Goal: Information Seeking & Learning: Learn about a topic

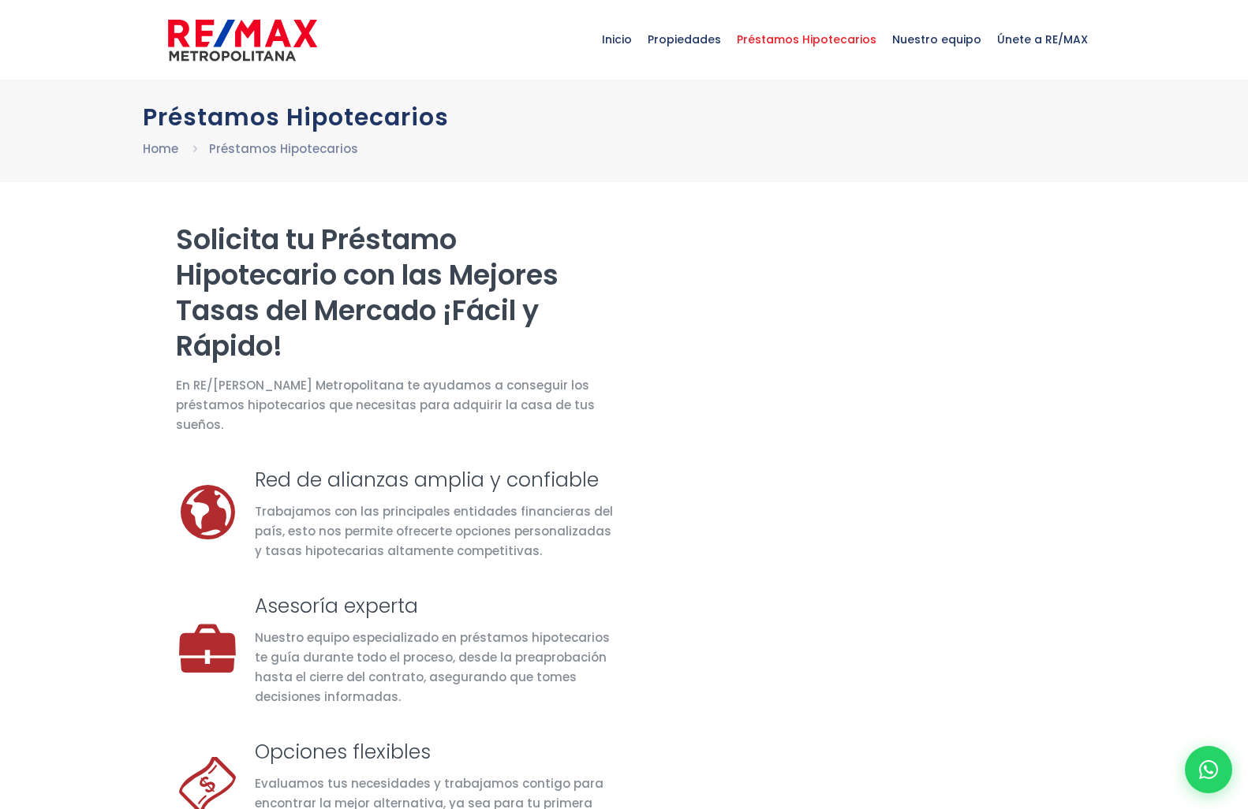
scroll to position [12, 0]
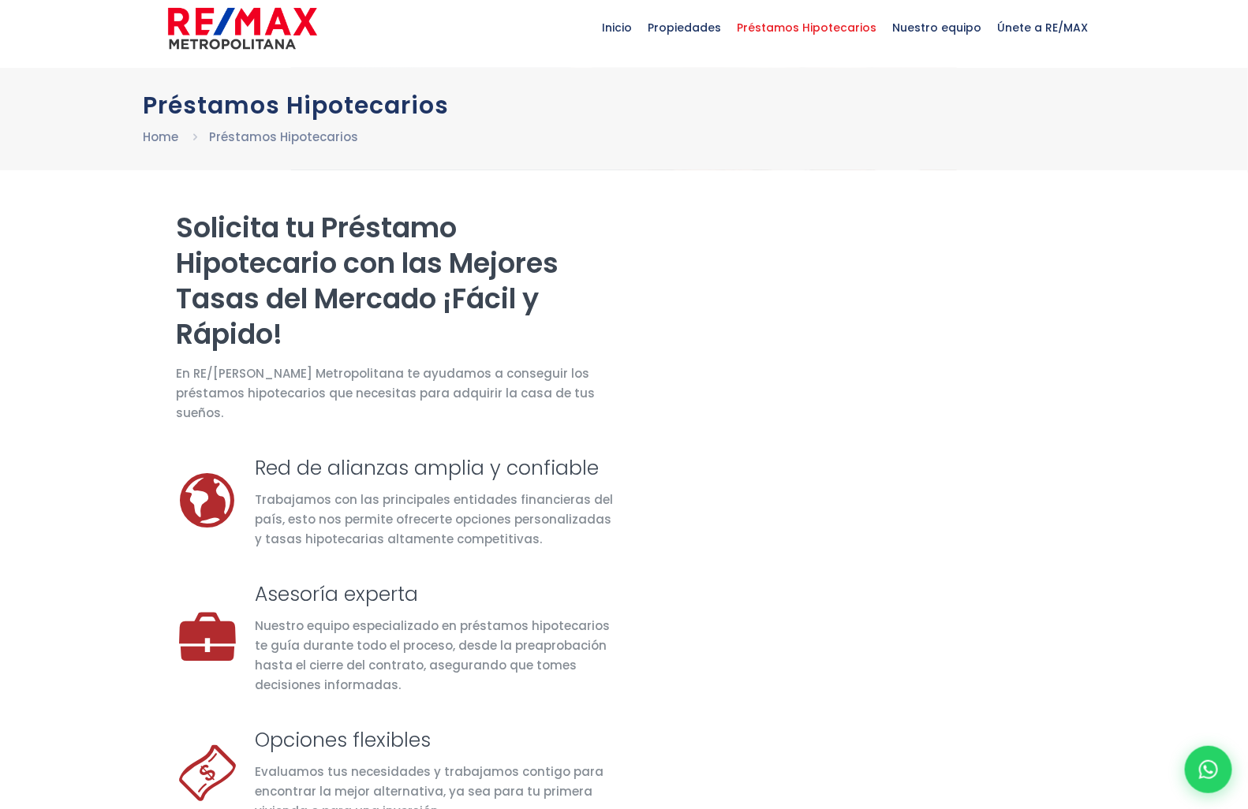
select select "DO"
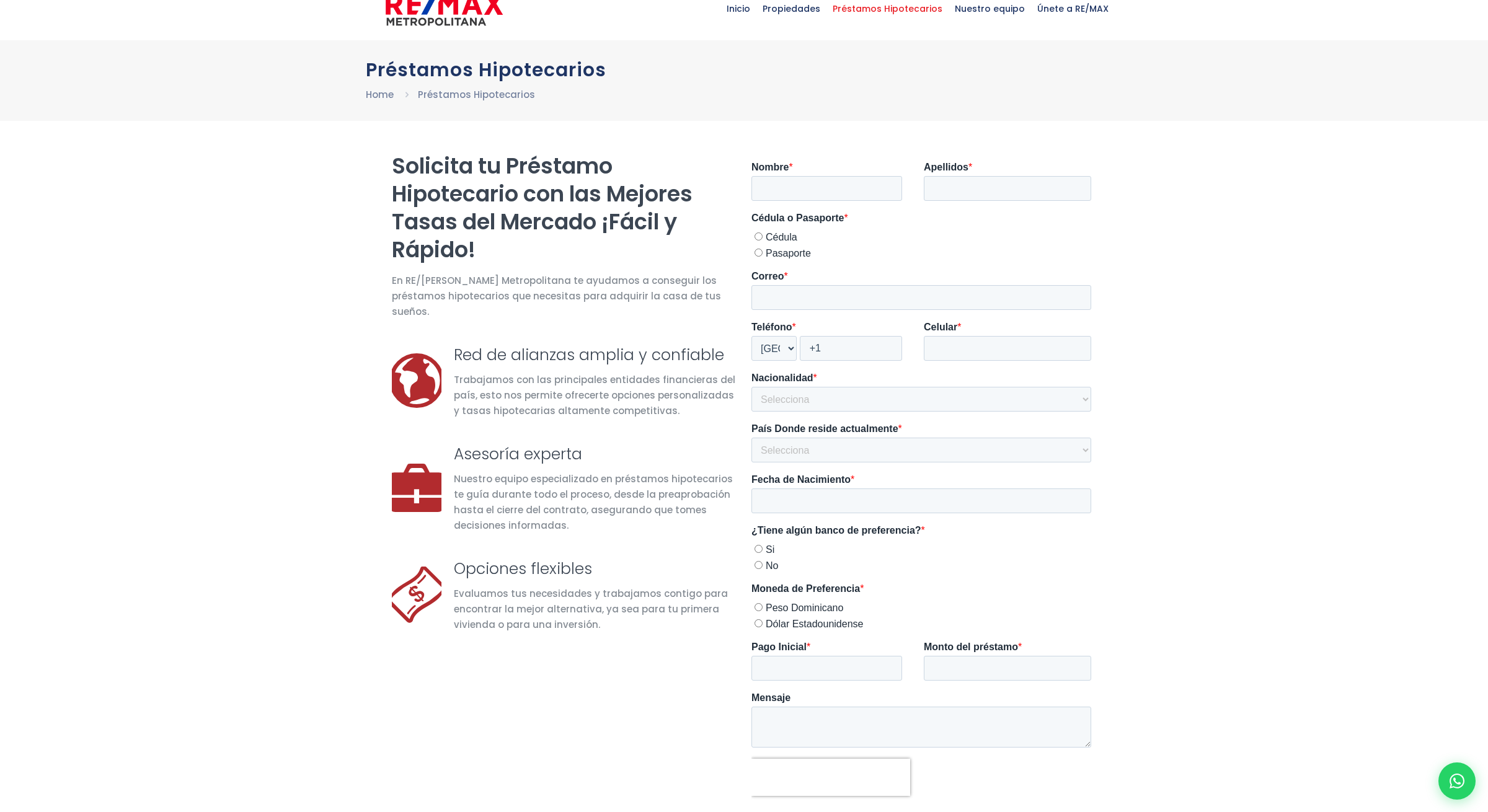
scroll to position [25, 0]
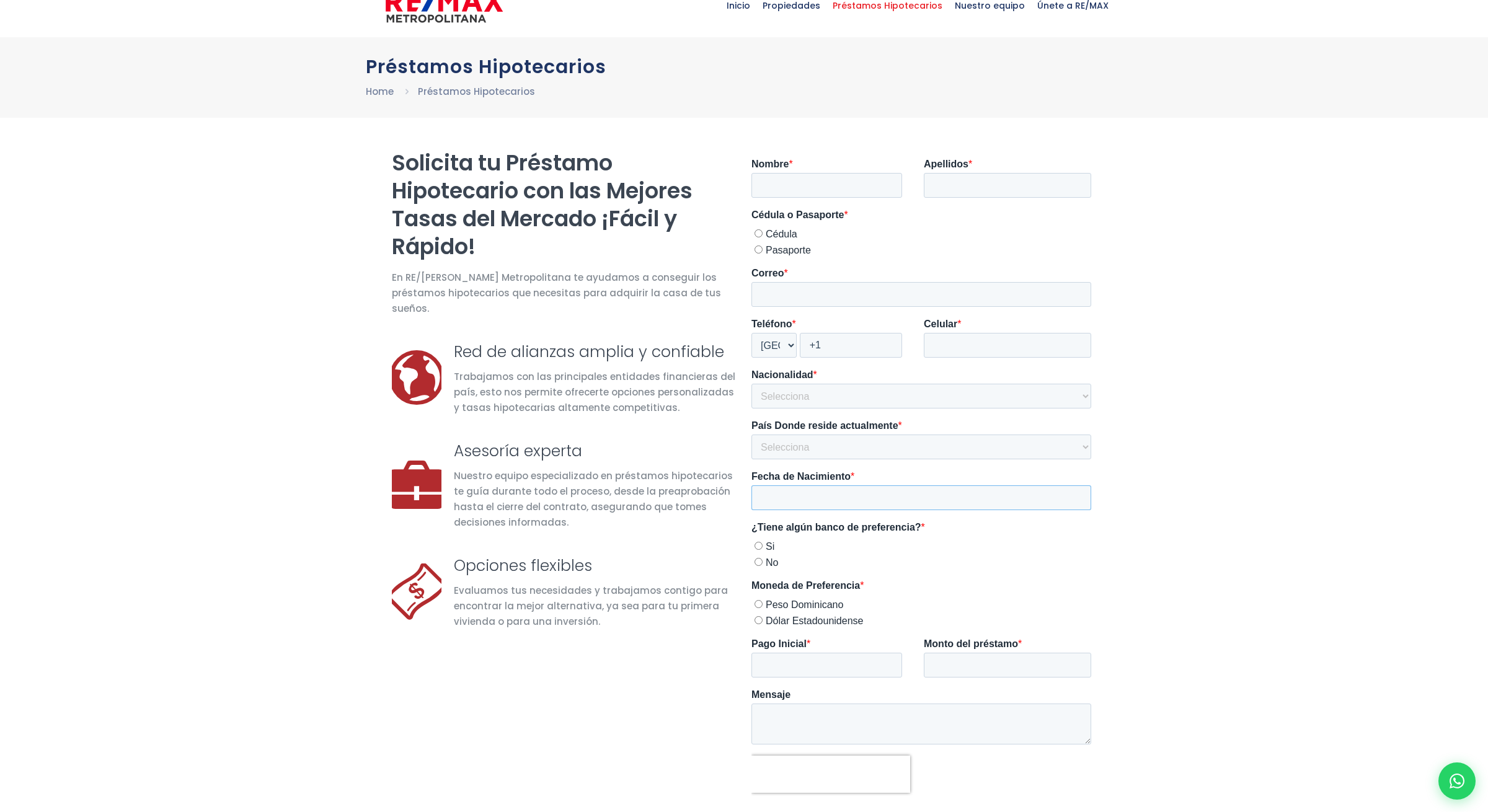
click at [791, 498] on input "Fecha de Nacimiento *" at bounding box center [921, 498] width 339 height 25
click at [917, 405] on select "Selecciona [GEOGRAPHIC_DATA] [GEOGRAPHIC_DATA] [GEOGRAPHIC_DATA] [GEOGRAPHIC_DA…" at bounding box center [921, 396] width 339 height 25
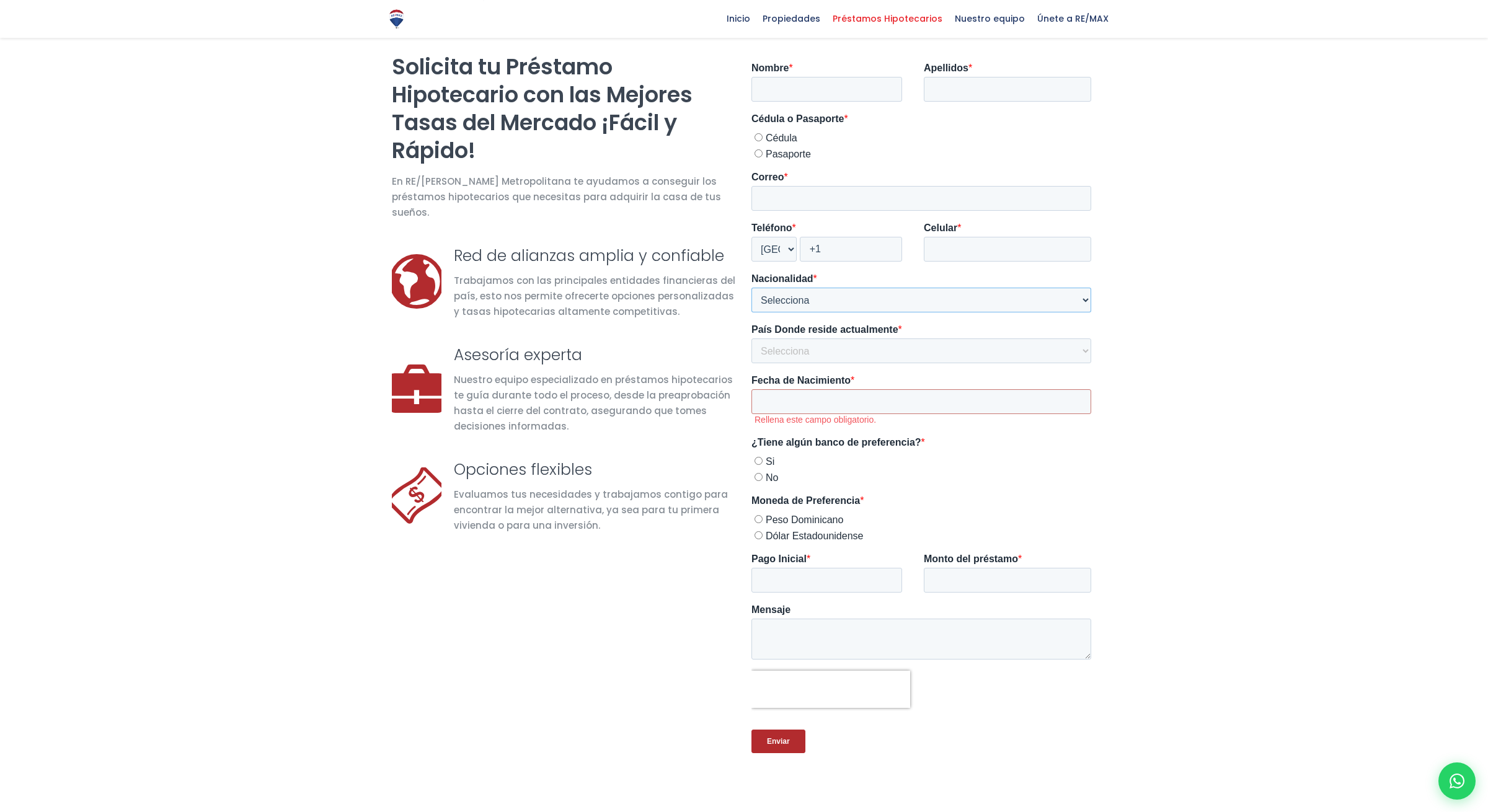
scroll to position [125, 0]
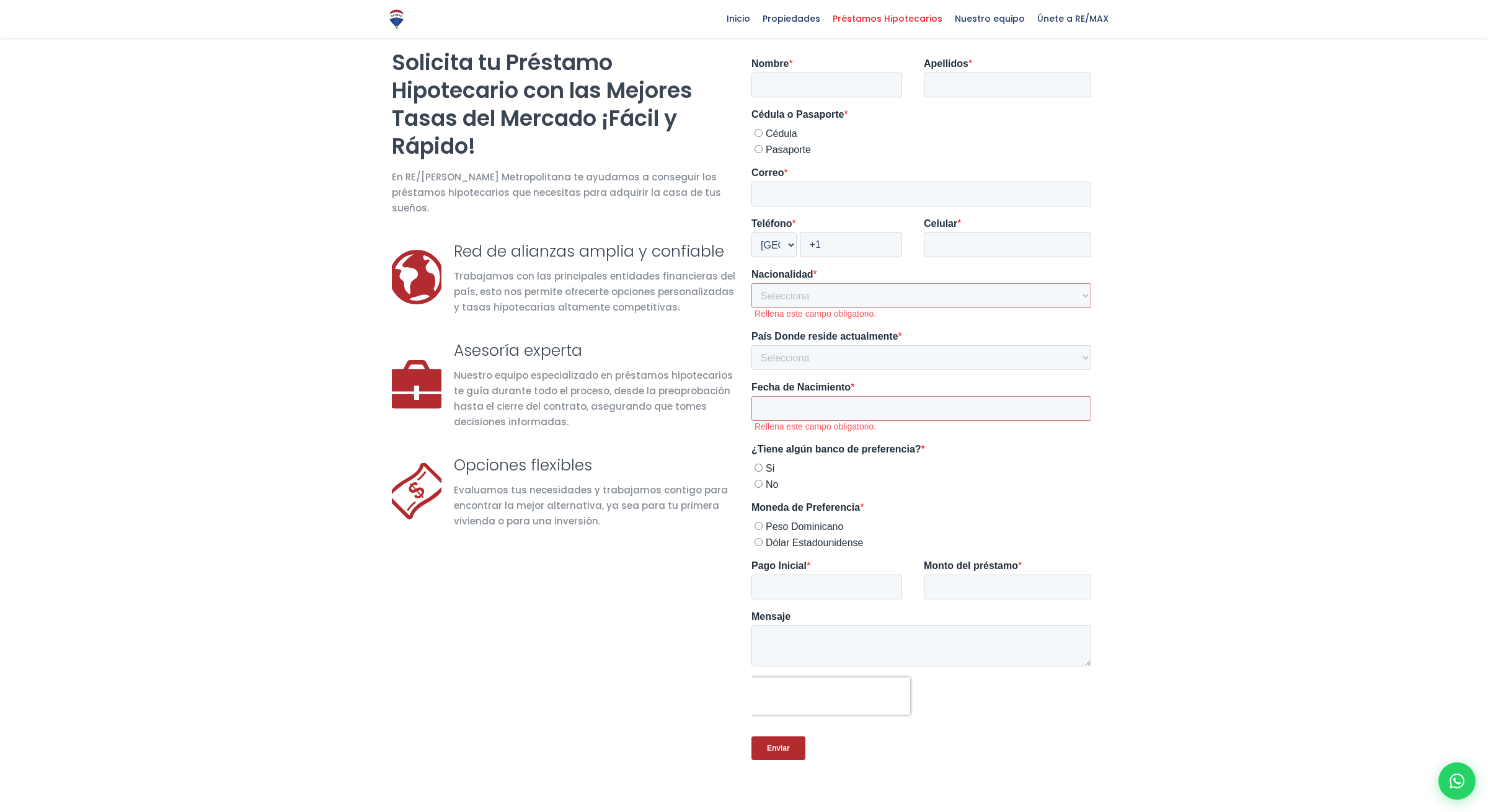
click at [867, 594] on fieldset "Pago Inicial * Monto del préstamo *" at bounding box center [923, 584] width 345 height 51
click at [867, 594] on input "Pago Inicial *" at bounding box center [826, 587] width 151 height 25
click at [889, 594] on input "Pago Inicial *" at bounding box center [826, 587] width 151 height 25
click at [889, 587] on input "-1" at bounding box center [826, 587] width 151 height 25
click at [949, 595] on input "Monto del préstamo *" at bounding box center [1007, 587] width 167 height 25
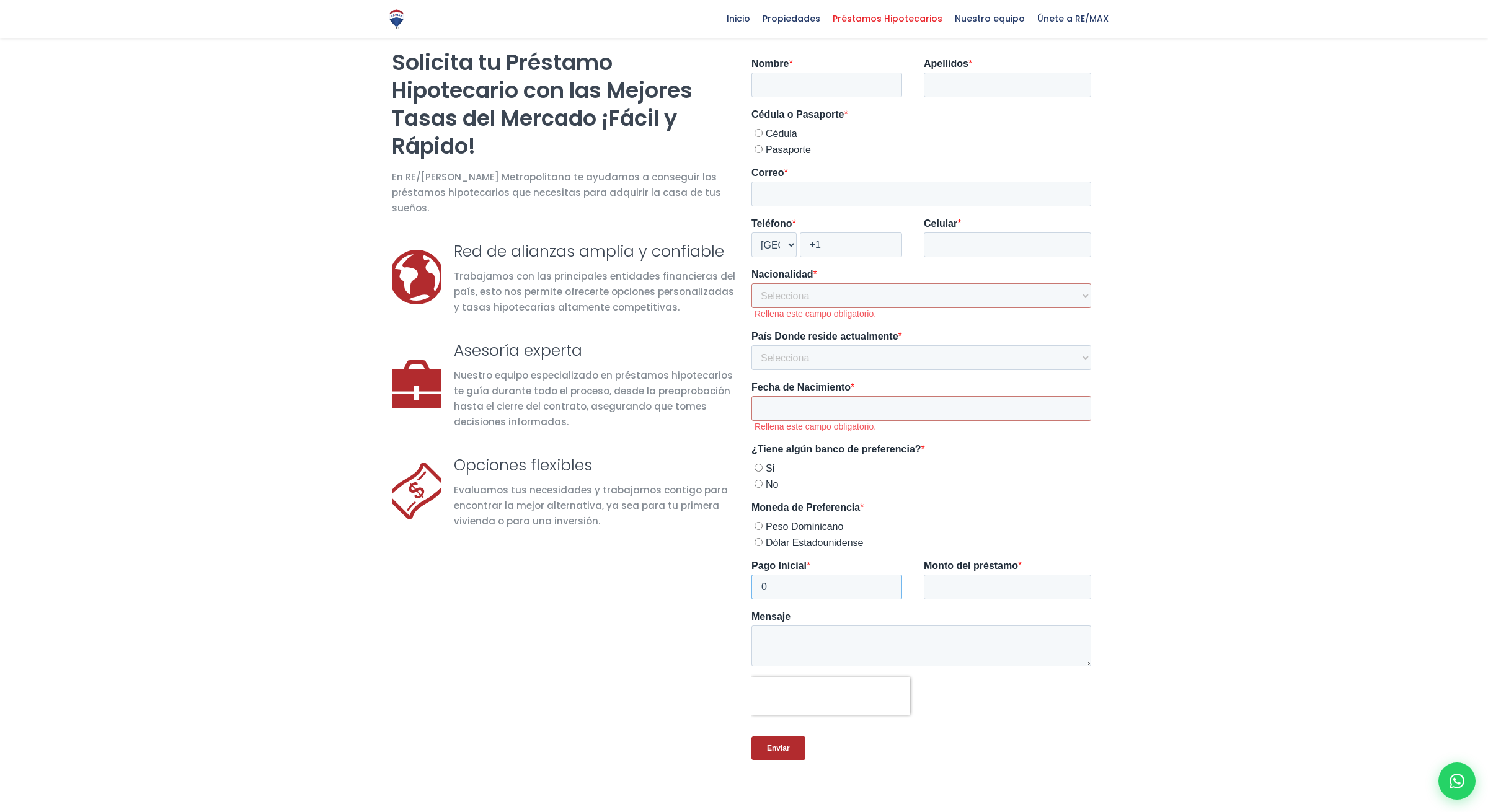
type input "0"
click at [886, 583] on input "0" at bounding box center [826, 587] width 151 height 25
click at [953, 635] on textarea "Mensaje" at bounding box center [921, 660] width 339 height 41
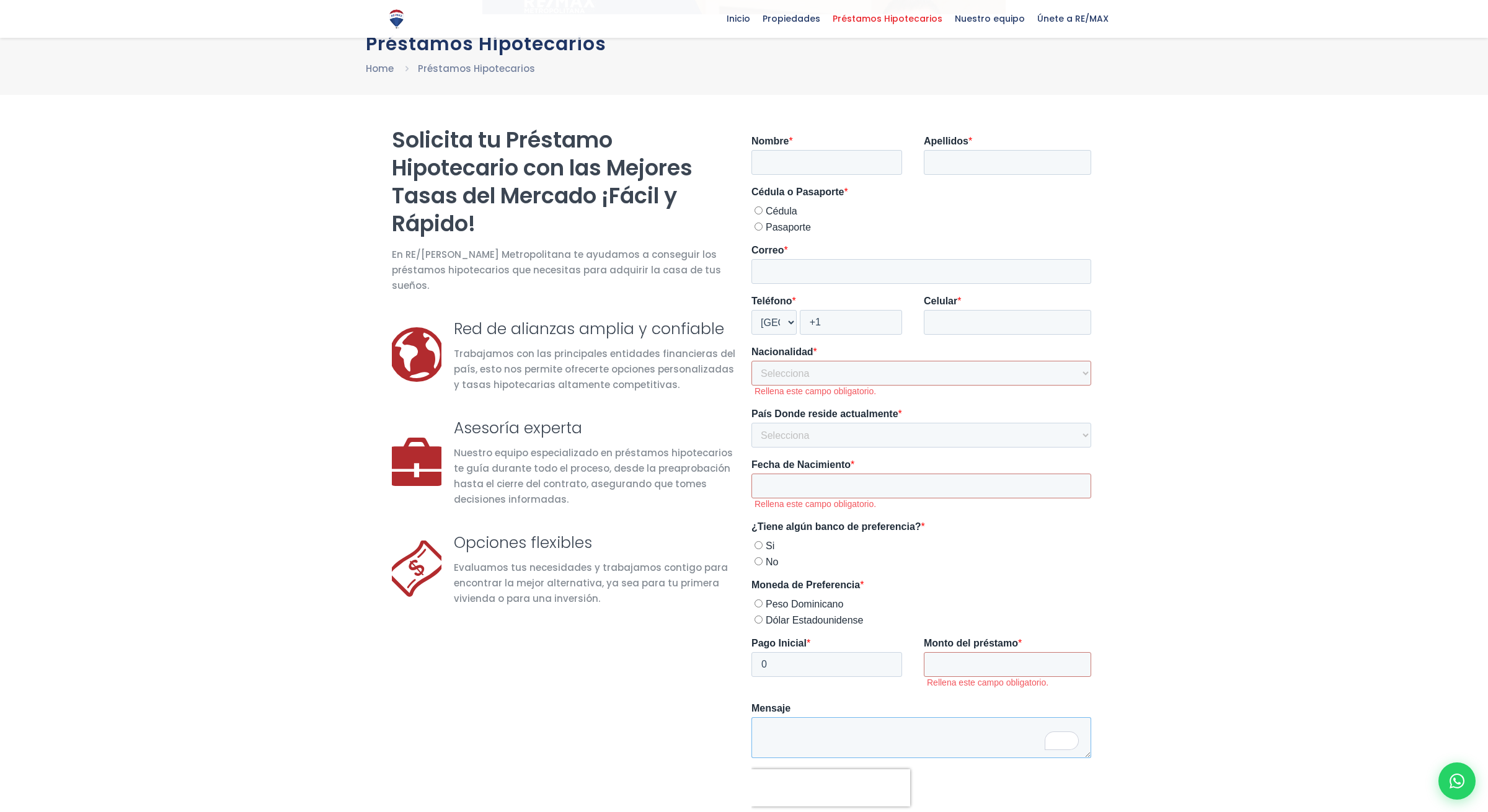
scroll to position [53, 0]
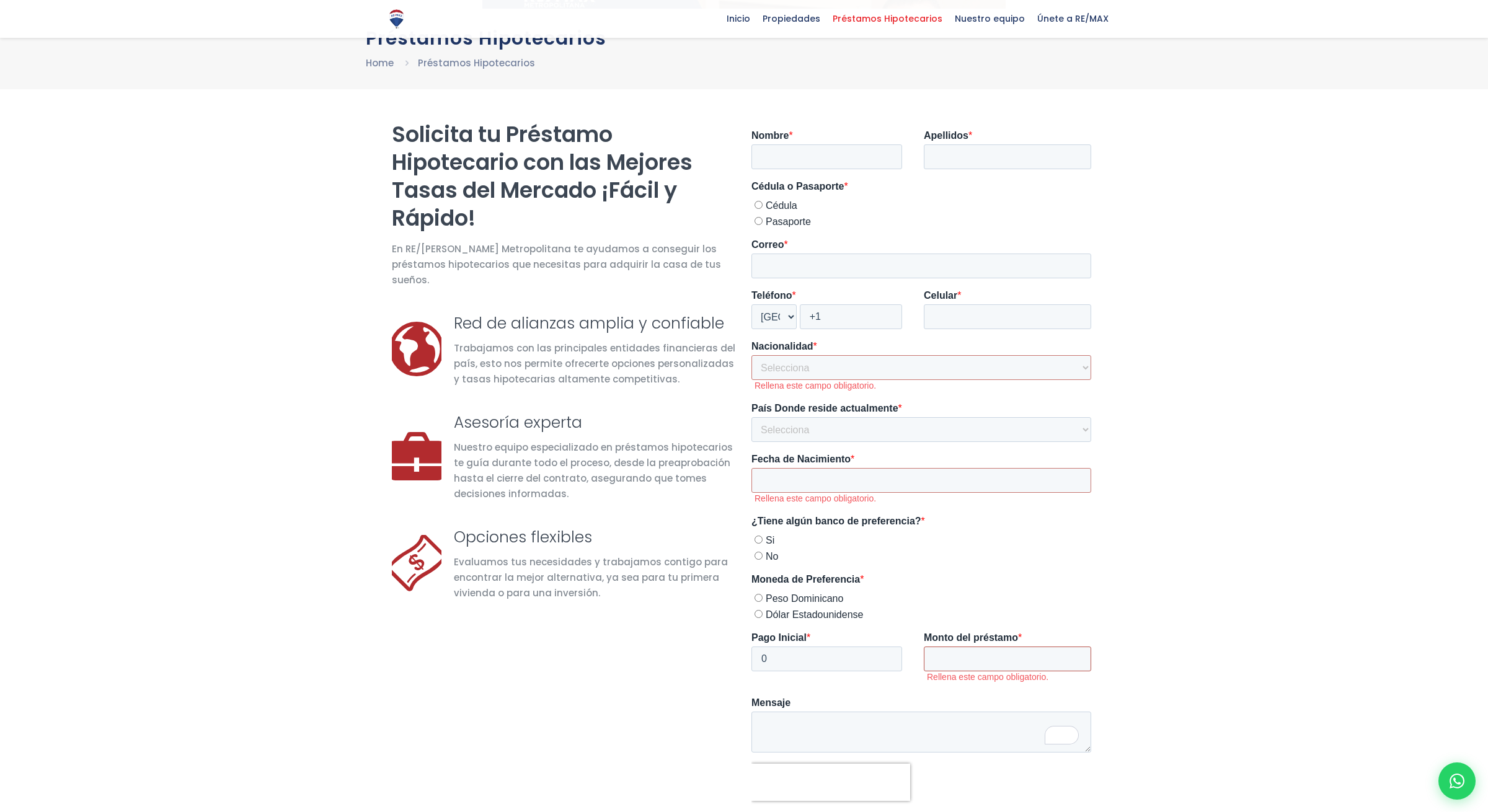
click at [954, 635] on input "Monto del préstamo *" at bounding box center [1007, 659] width 167 height 25
click at [809, 635] on span "*" at bounding box center [808, 637] width 4 height 10
click at [809, 635] on input "0" at bounding box center [826, 659] width 151 height 25
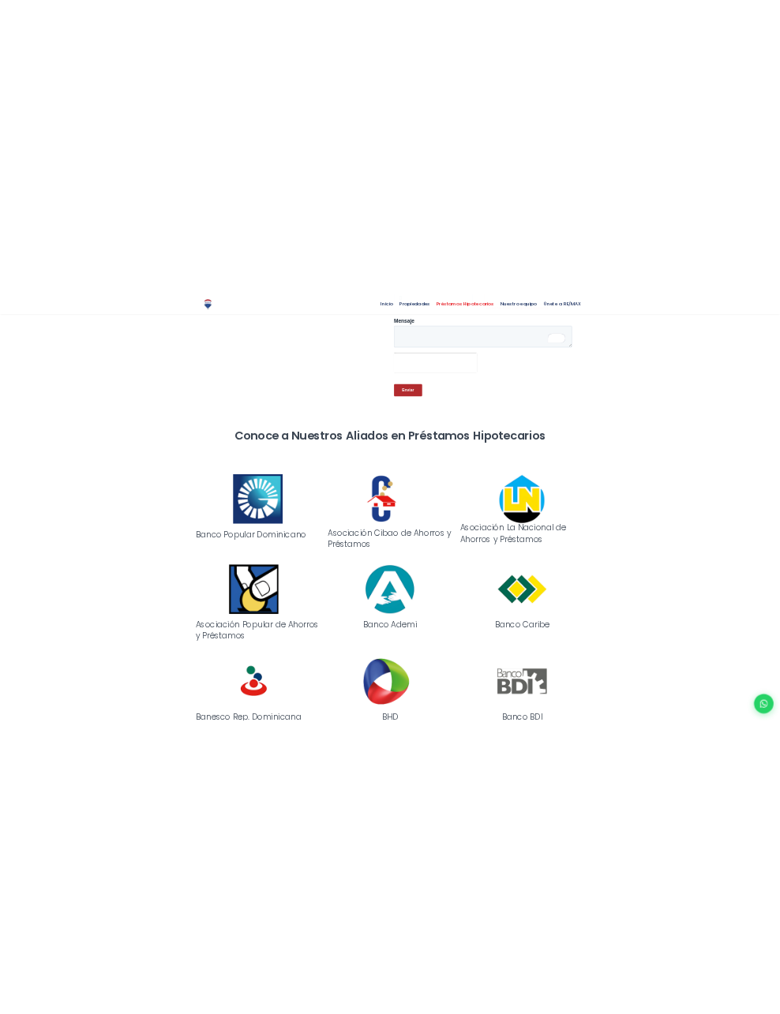
scroll to position [975, 0]
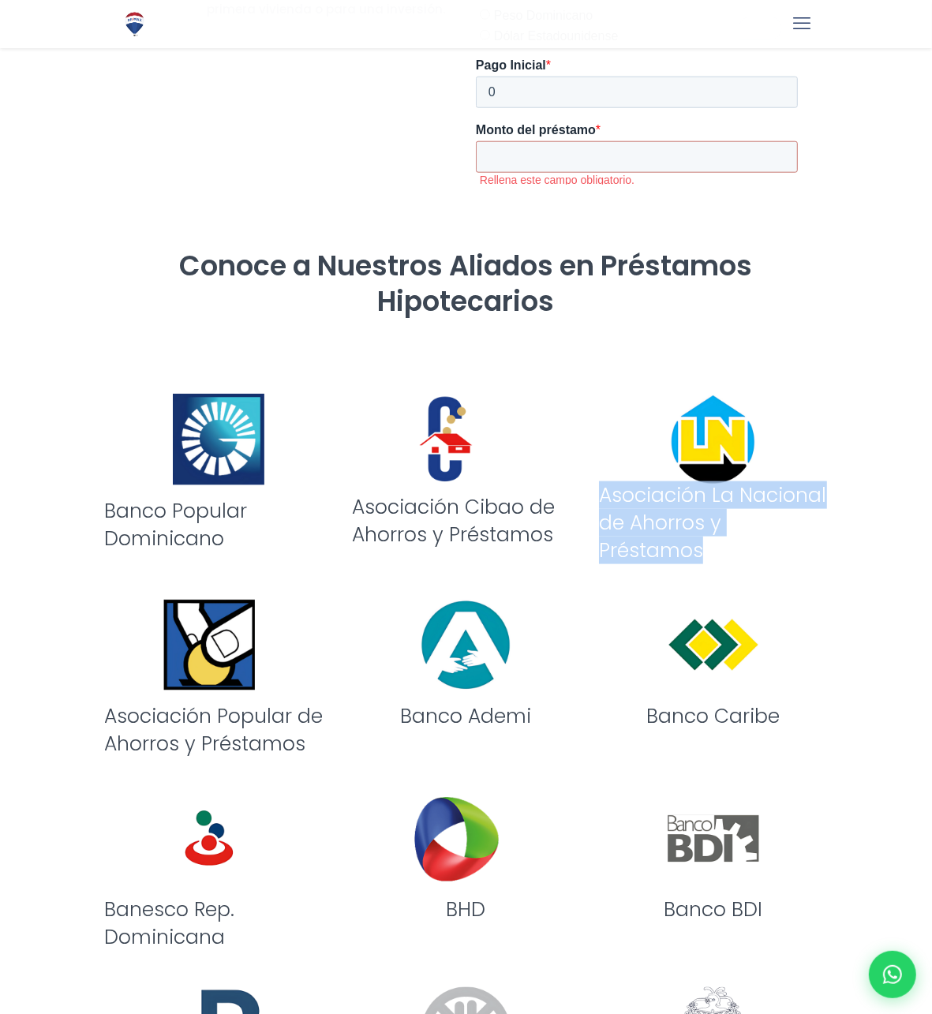
drag, startPoint x: 599, startPoint y: 493, endPoint x: 721, endPoint y: 542, distance: 131.7
click at [721, 542] on h3 "Asociación La Nacional de Ahorros y Préstamos" at bounding box center [713, 522] width 228 height 83
copy h3 "Asociación La Nacional de Ahorros y Préstamos"
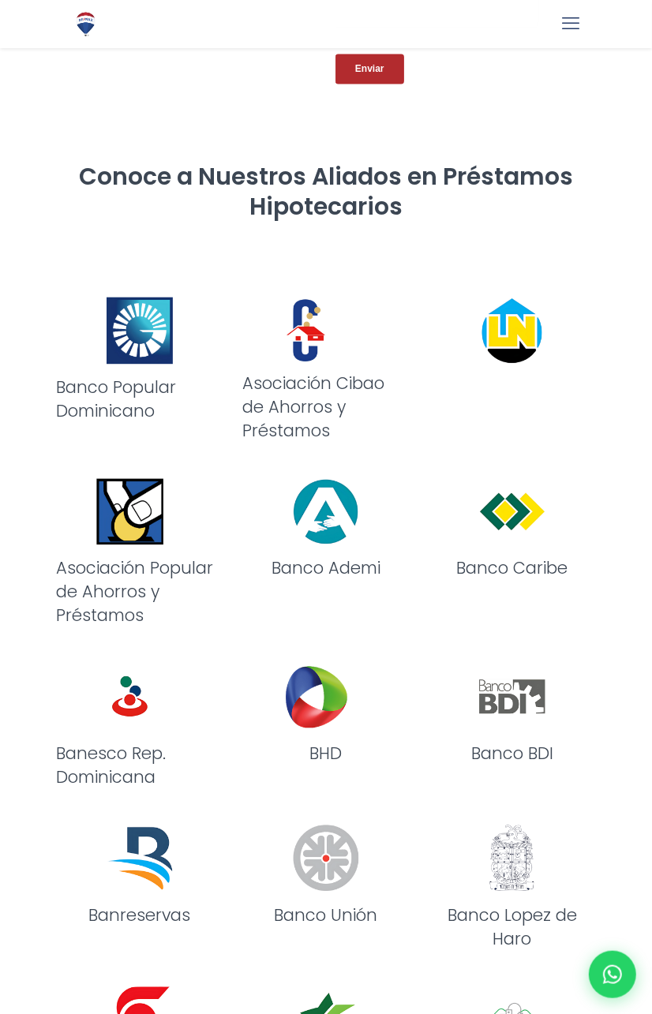
scroll to position [1260, 0]
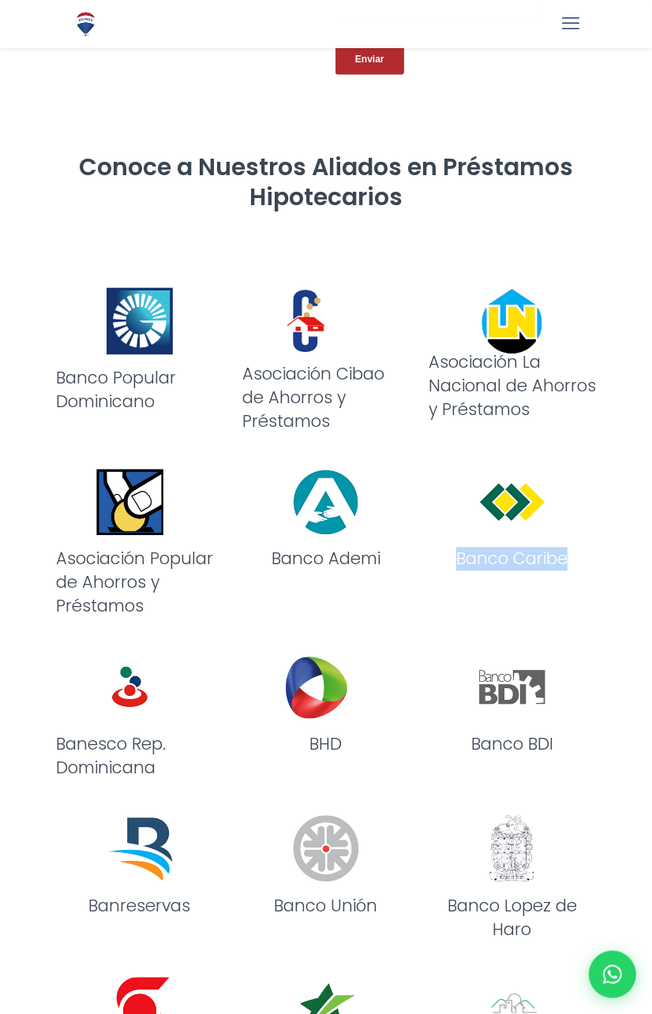
drag, startPoint x: 460, startPoint y: 563, endPoint x: 571, endPoint y: 566, distance: 111.3
click at [571, 566] on h3 "Banco Caribe" at bounding box center [511, 560] width 167 height 24
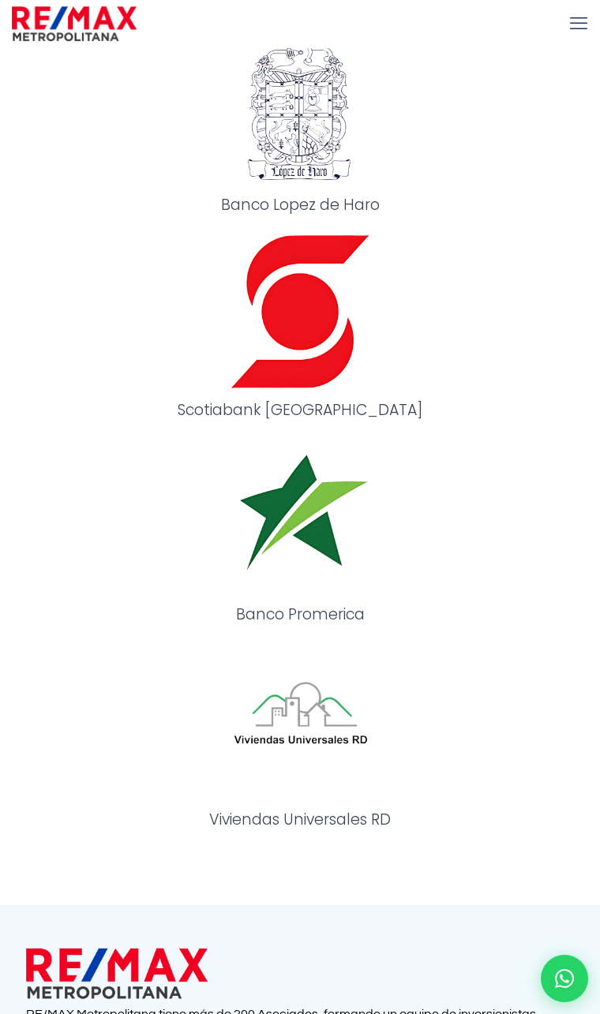
scroll to position [3950, 0]
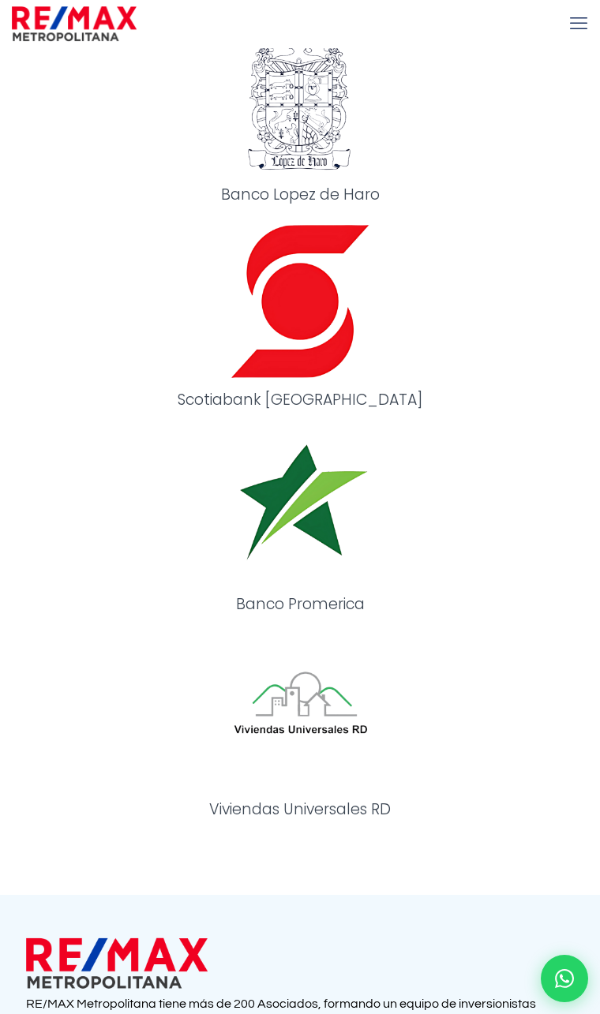
click at [232, 594] on h3 "Banco Promerica" at bounding box center [300, 604] width 382 height 21
drag, startPoint x: 230, startPoint y: 591, endPoint x: 372, endPoint y: 596, distance: 142.1
click at [372, 596] on h3 "Banco Promerica" at bounding box center [300, 604] width 382 height 21
copy h3 "Banco Promerica"
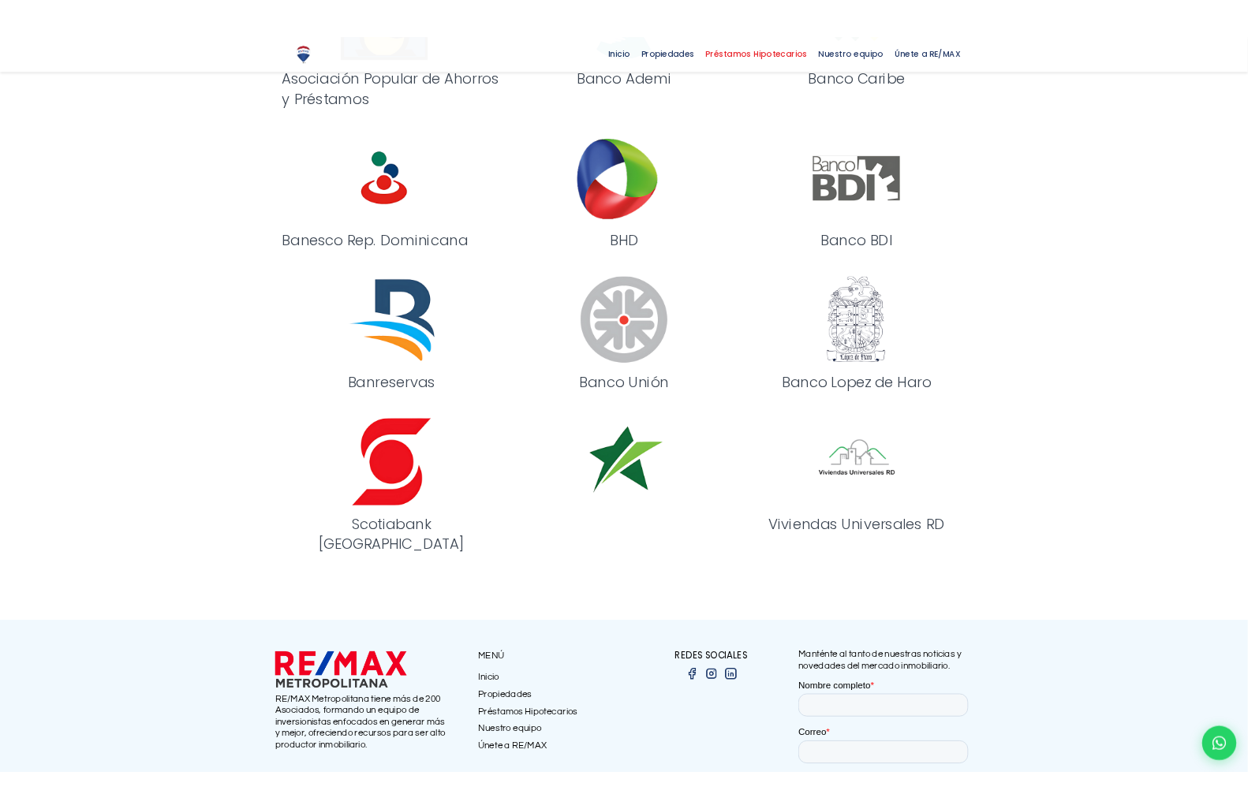
scroll to position [0, 0]
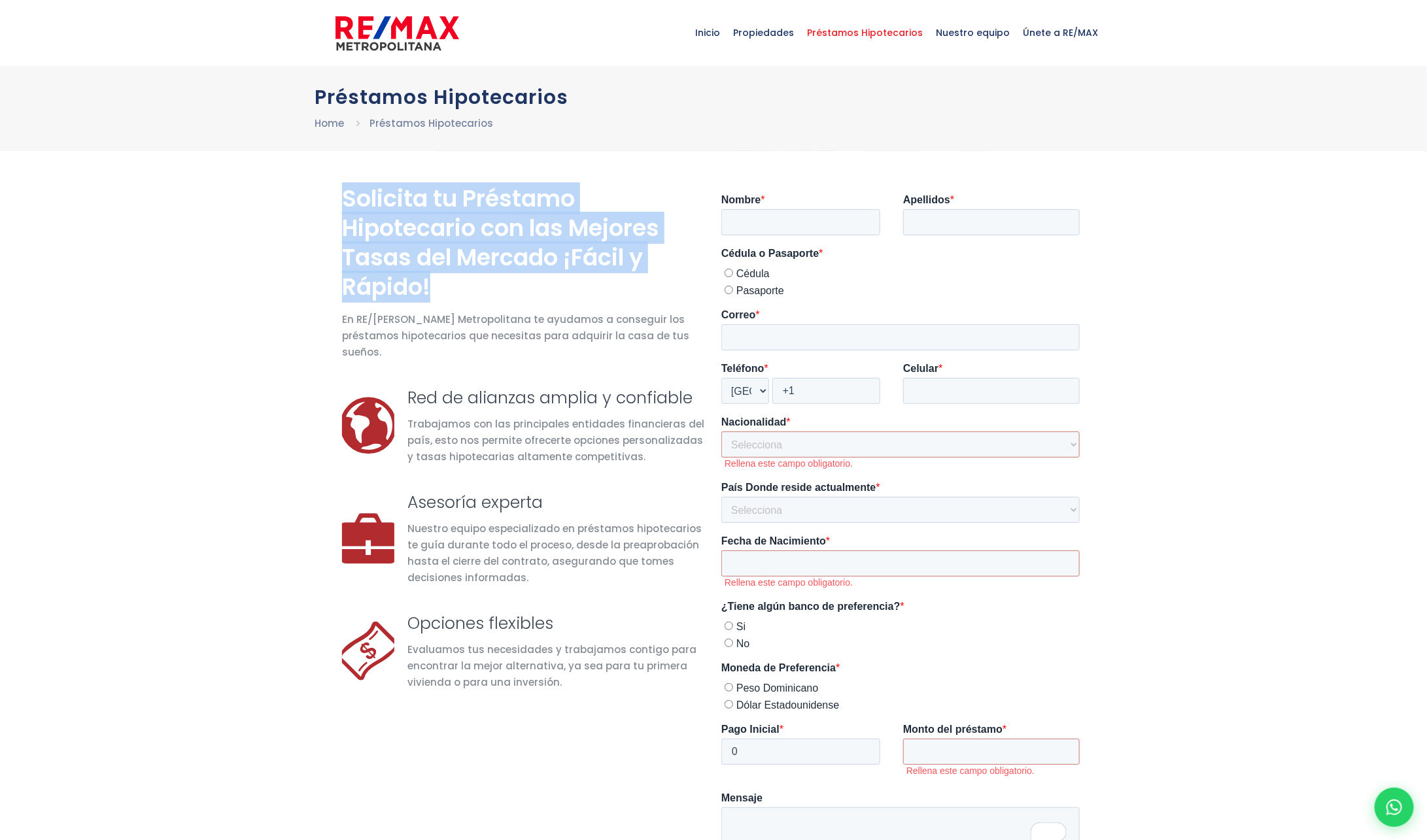
drag, startPoint x: 346, startPoint y: 198, endPoint x: 435, endPoint y: 296, distance: 132.4
click at [435, 296] on h2 "Solicita tu Préstamo Hipotecario con las Mejores Tasas del Mercado ¡Fácil y Ráp…" at bounding box center [524, 243] width 364 height 118
copy h2 "Solicita tu Préstamo Hipotecario con las Mejores Tasas del Mercado ¡Fácil y Ráp…"
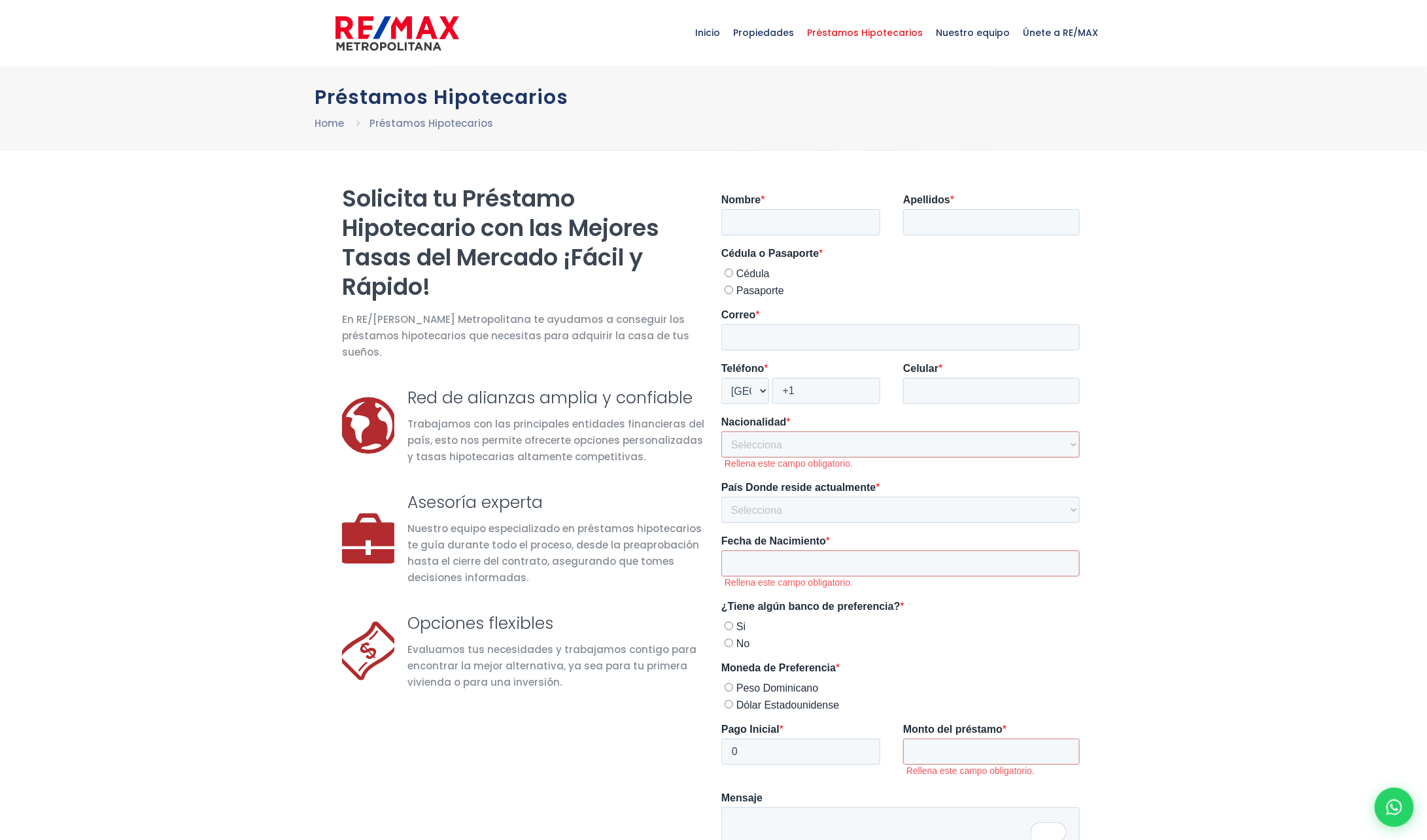
click at [147, 407] on div at bounding box center [714, 574] width 1427 height 847
drag, startPoint x: 342, startPoint y: 321, endPoint x: 669, endPoint y: 345, distance: 327.9
click at [669, 346] on div "En RE/[PERSON_NAME] Metropolitana te ayudamos a conseguir los préstamos hipotec…" at bounding box center [524, 349] width 380 height 75
copy span "En RE/[PERSON_NAME] Metropolitana te ayudamos a conseguir los préstamos hipotec…"
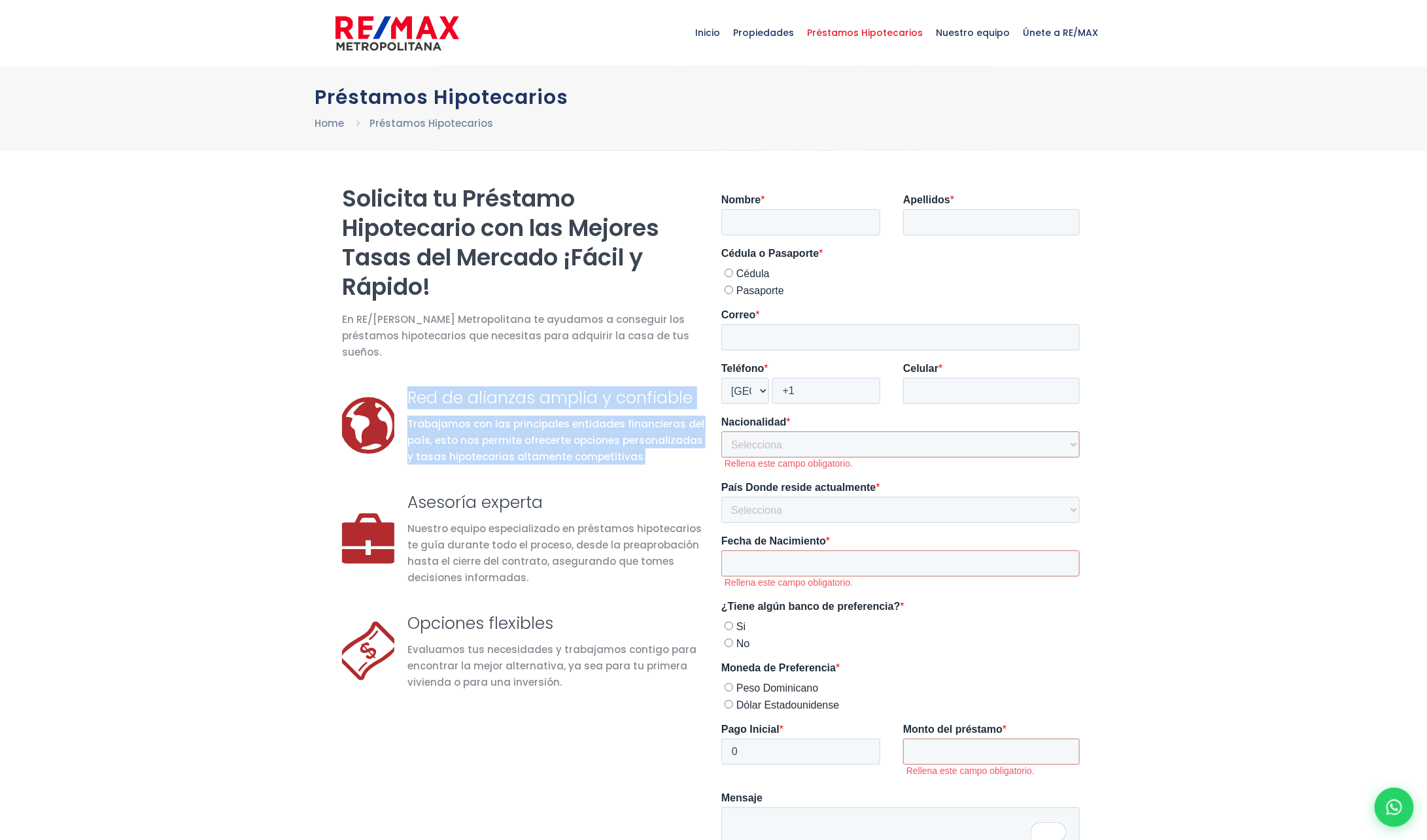
drag, startPoint x: 626, startPoint y: 442, endPoint x: 410, endPoint y: 376, distance: 225.9
click at [410, 386] on div "Red de alianzas amplia y confiable Trabajamos con las principales entidades fin…" at bounding box center [557, 425] width 298 height 79
copy div "Red de alianzas amplia y confiable Trabajamos con las principales entidades fin…"
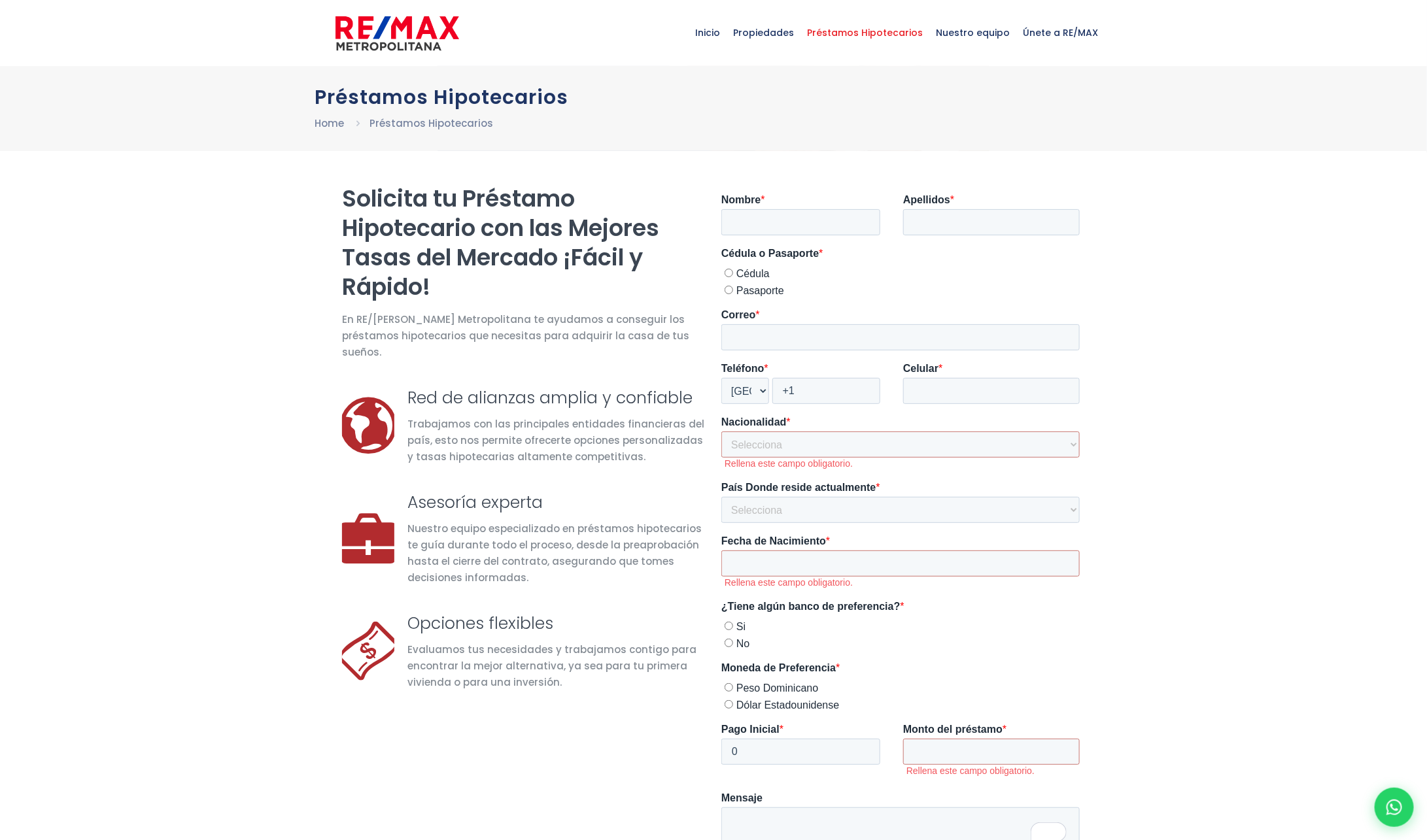
click at [177, 507] on div at bounding box center [714, 574] width 1427 height 847
drag, startPoint x: 405, startPoint y: 485, endPoint x: 608, endPoint y: 507, distance: 204.2
click at [608, 507] on div "Asesoría experta Nuestro equipo especializado en préstamos hipotecarios te guía…" at bounding box center [524, 538] width 364 height 94
click at [626, 552] on div "Nuestro equipo especializado en préstamos hipotecarios te guía durante todo el …" at bounding box center [557, 553] width 298 height 65
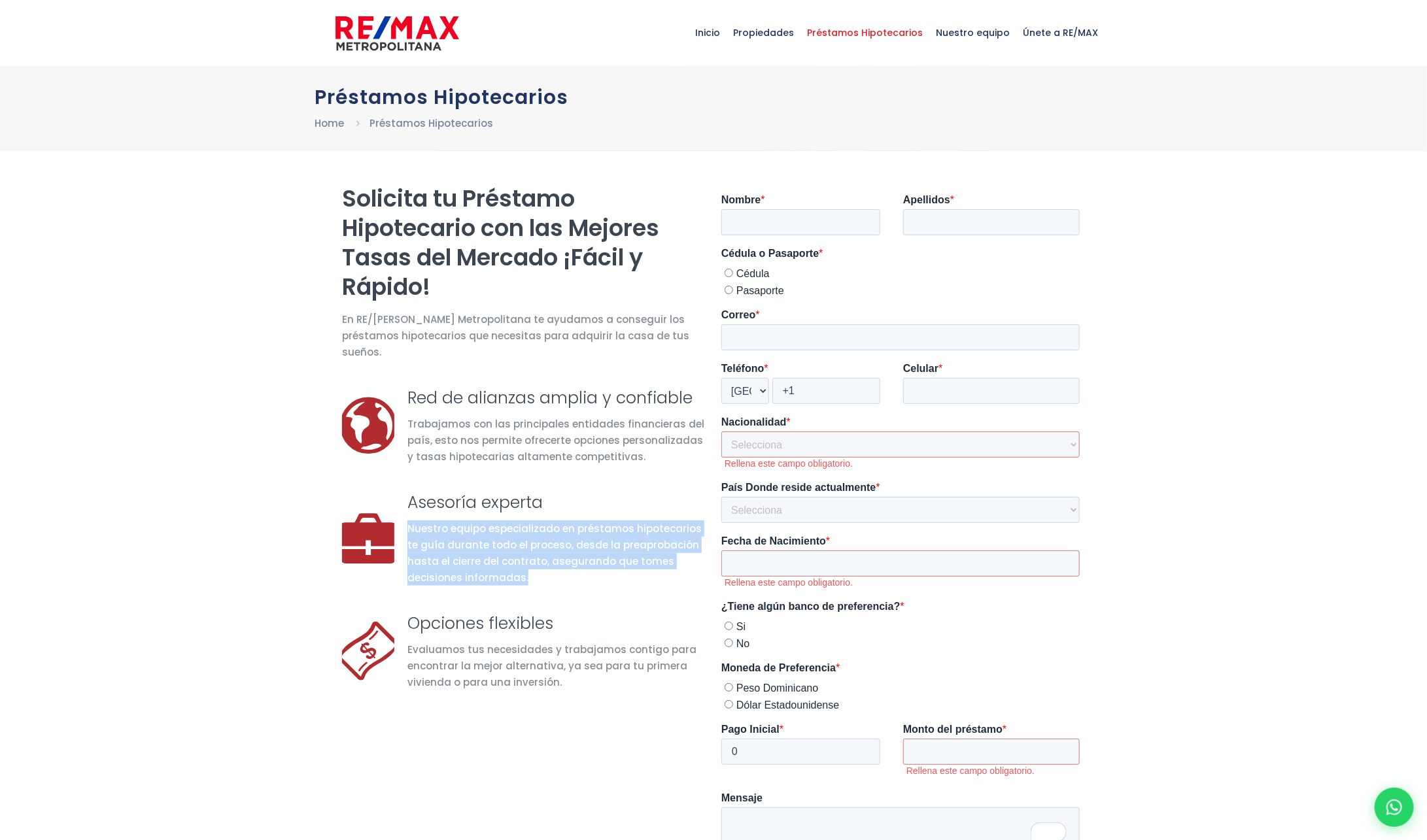
drag, startPoint x: 525, startPoint y: 565, endPoint x: 409, endPoint y: 511, distance: 128.0
click at [409, 520] on div "Nuestro equipo especializado en préstamos hipotecarios te guía durante todo el …" at bounding box center [557, 553] width 298 height 65
copy div "Nuestro equipo especializado en préstamos hipotecarios te guía durante todo el …"
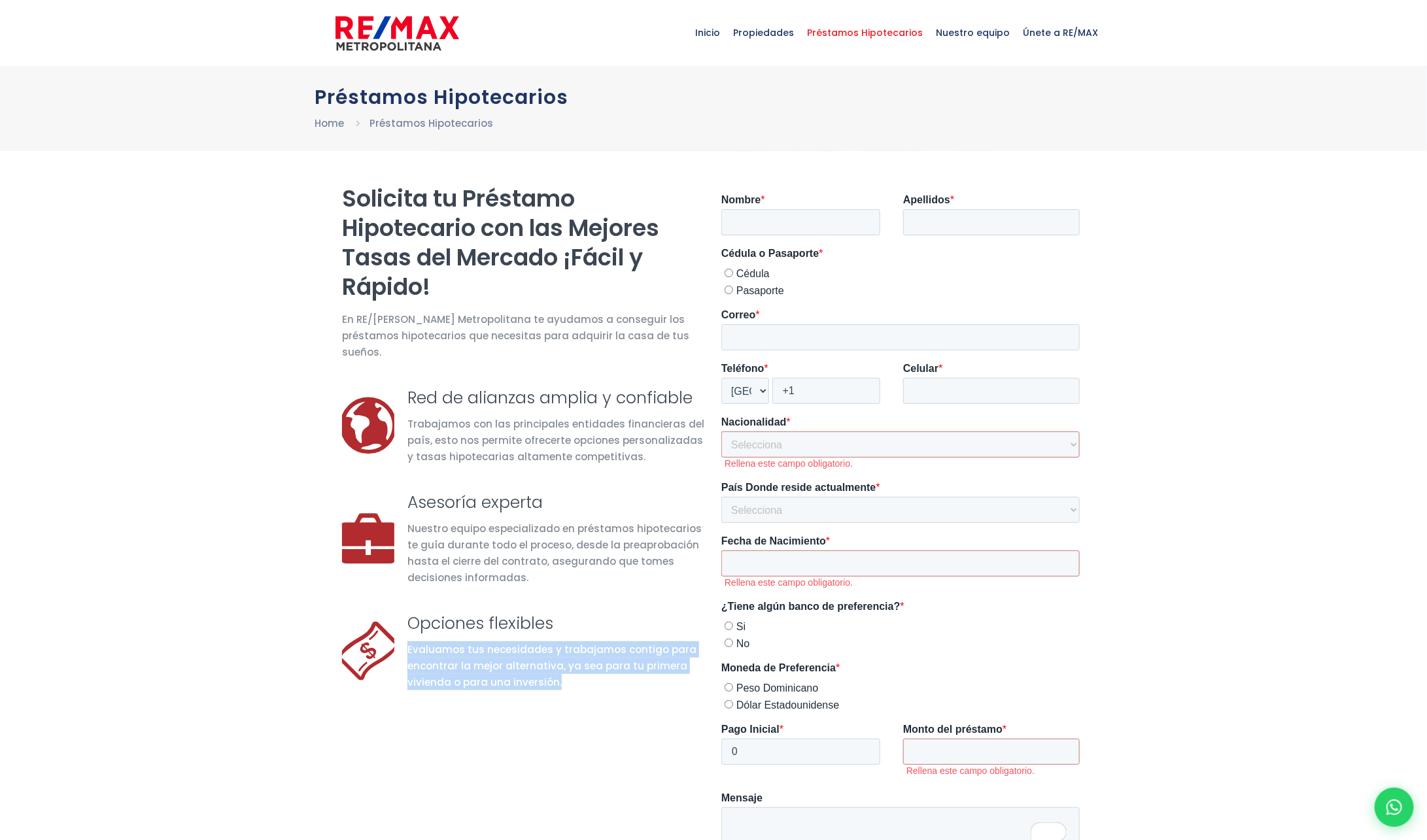
drag, startPoint x: 558, startPoint y: 668, endPoint x: 407, endPoint y: 628, distance: 156.2
click at [408, 641] on div "Evaluamos tus necesidades y trabajamos contigo para encontrar la mejor alternat…" at bounding box center [557, 665] width 298 height 49
copy div "Evaluamos tus necesidades y trabajamos contigo para encontrar la mejor alternat…"
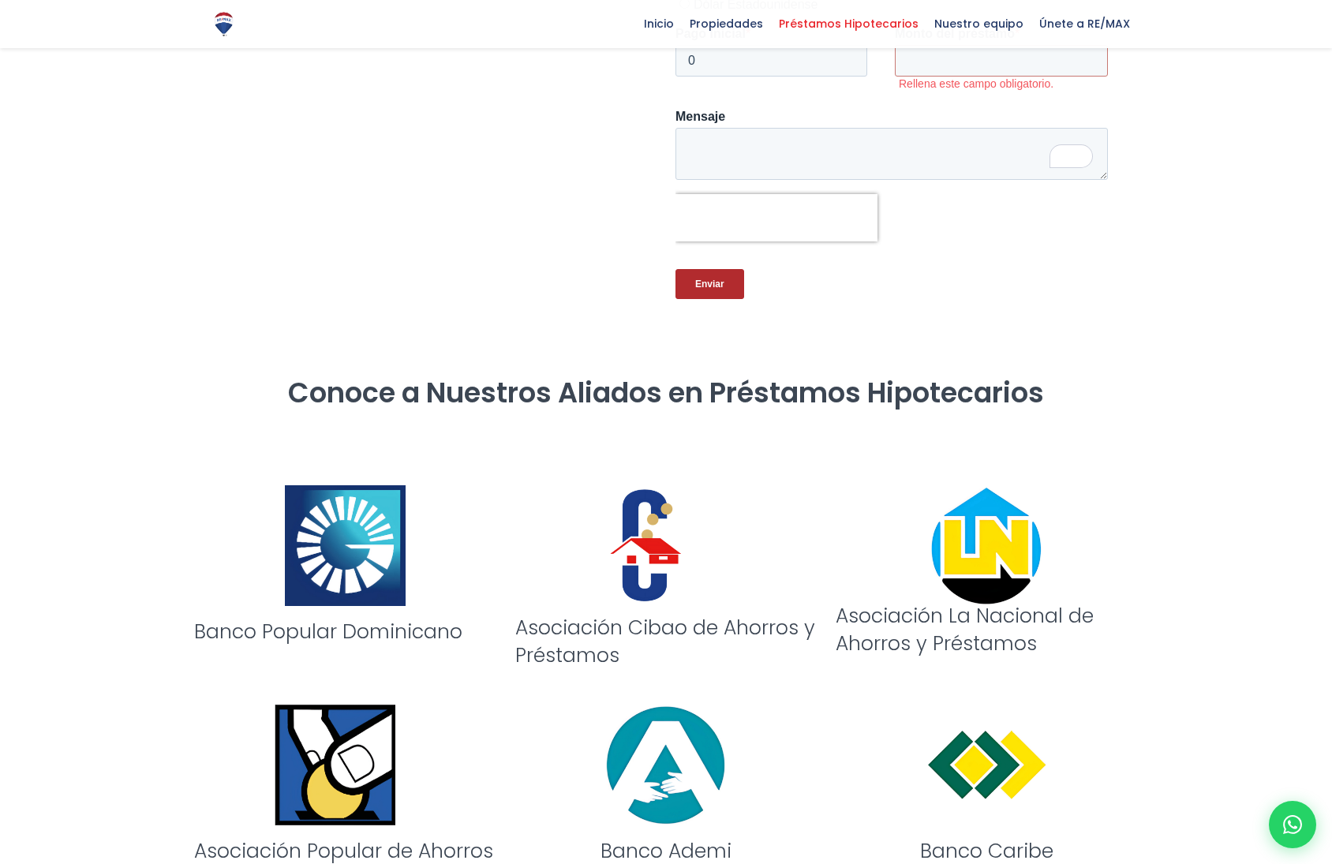
scroll to position [847, 0]
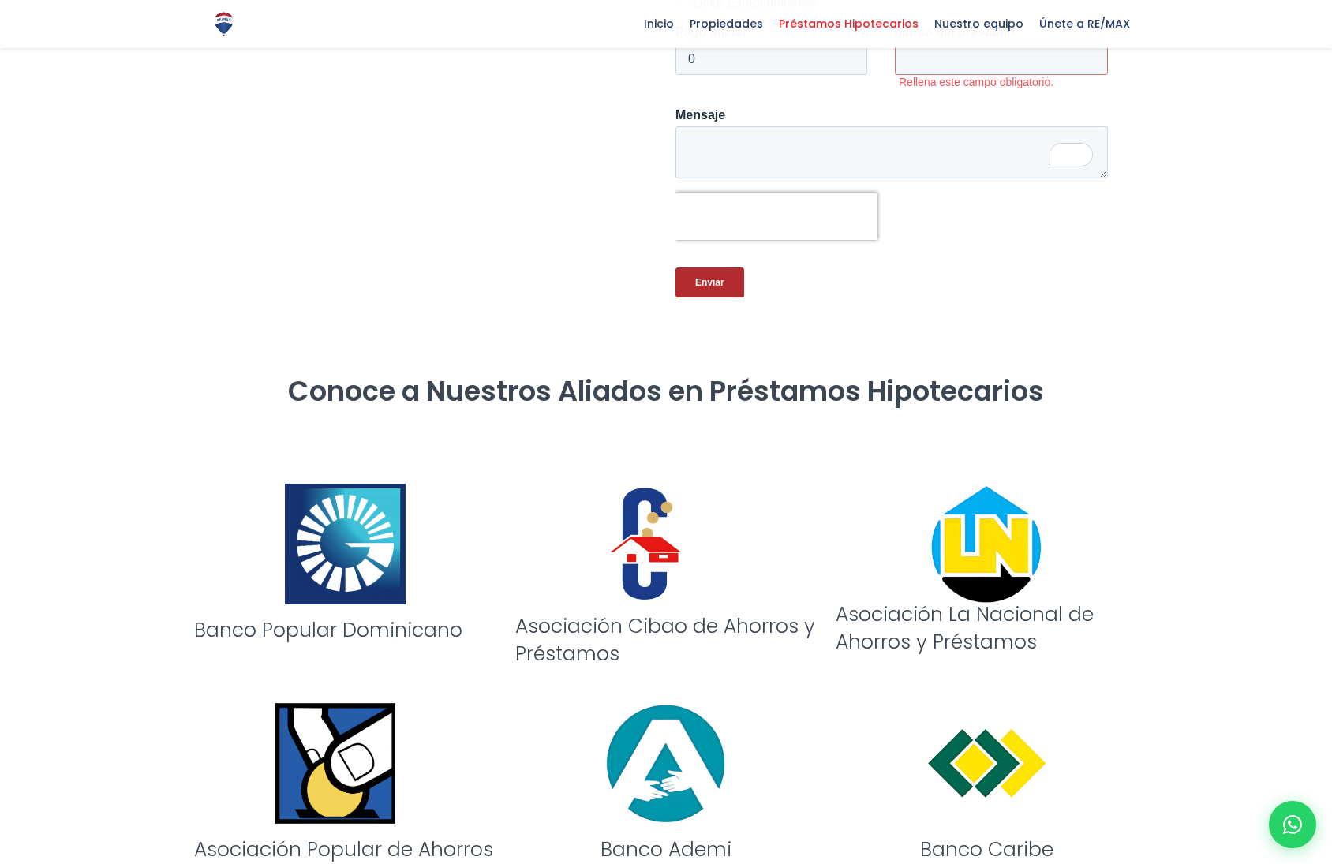
click at [293, 380] on h2 "Conoce a Nuestros Aliados en Préstamos Hipotecarios" at bounding box center [666, 391] width 944 height 36
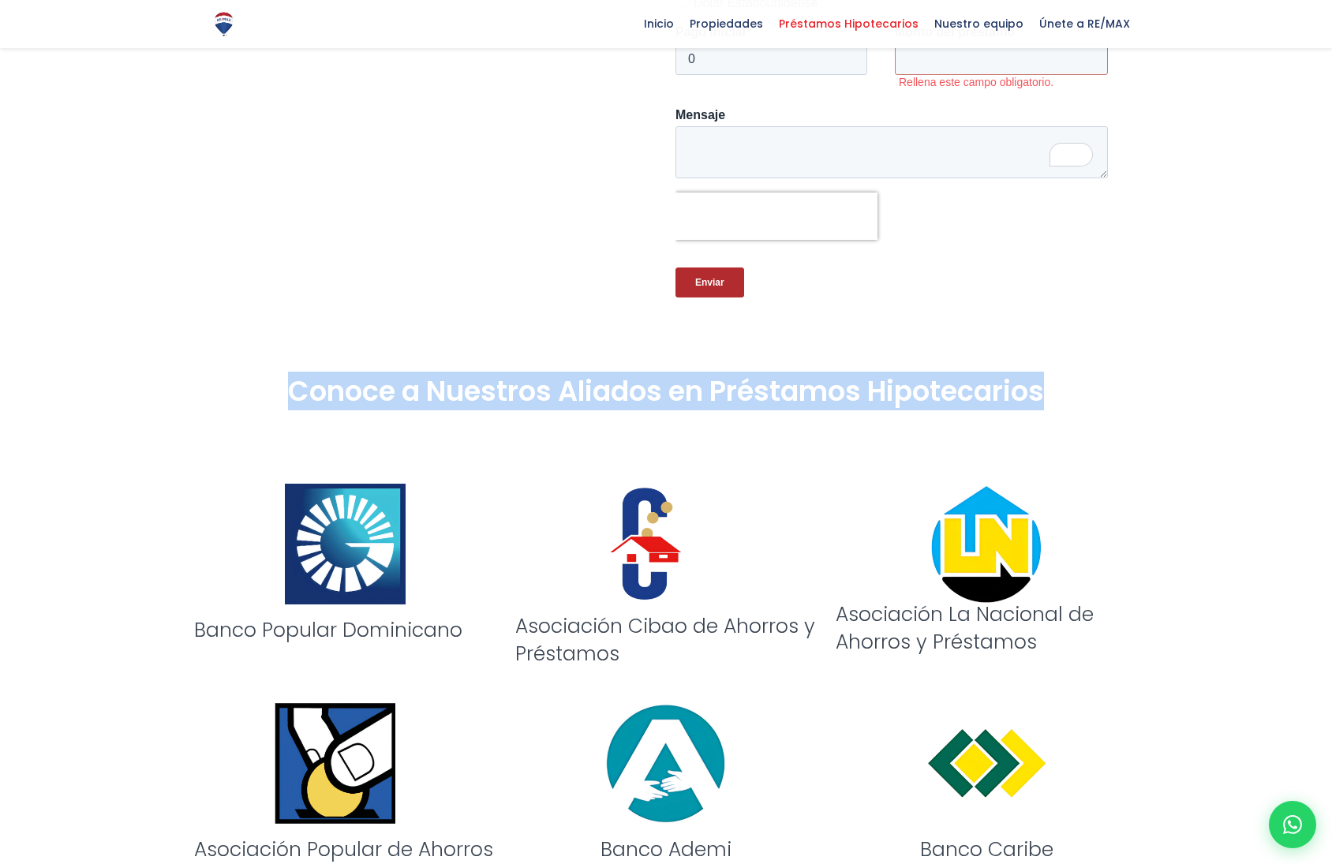
click at [293, 380] on h2 "Conoce a Nuestros Aliados en Préstamos Hipotecarios" at bounding box center [666, 391] width 944 height 36
copy h2 "Conoce a Nuestros Aliados en Préstamos Hipotecarios"
